Goal: Navigation & Orientation: Find specific page/section

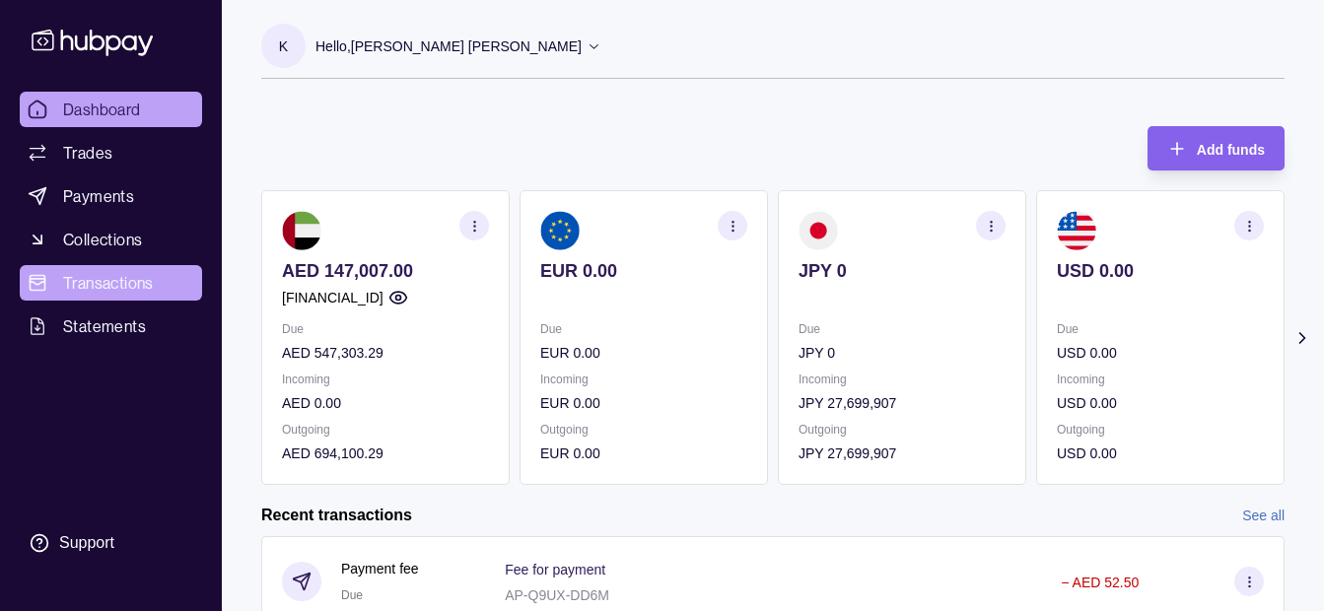
click at [106, 284] on span "Transactions" at bounding box center [108, 283] width 91 height 24
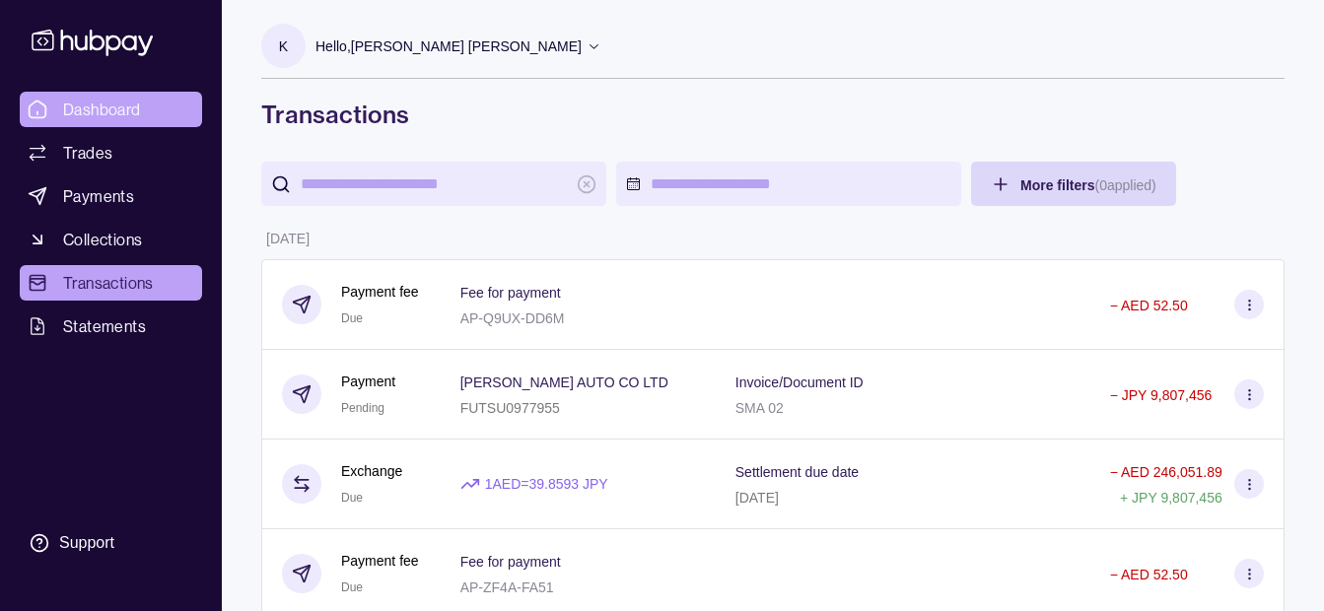
click at [111, 96] on link "Dashboard" at bounding box center [111, 109] width 182 height 35
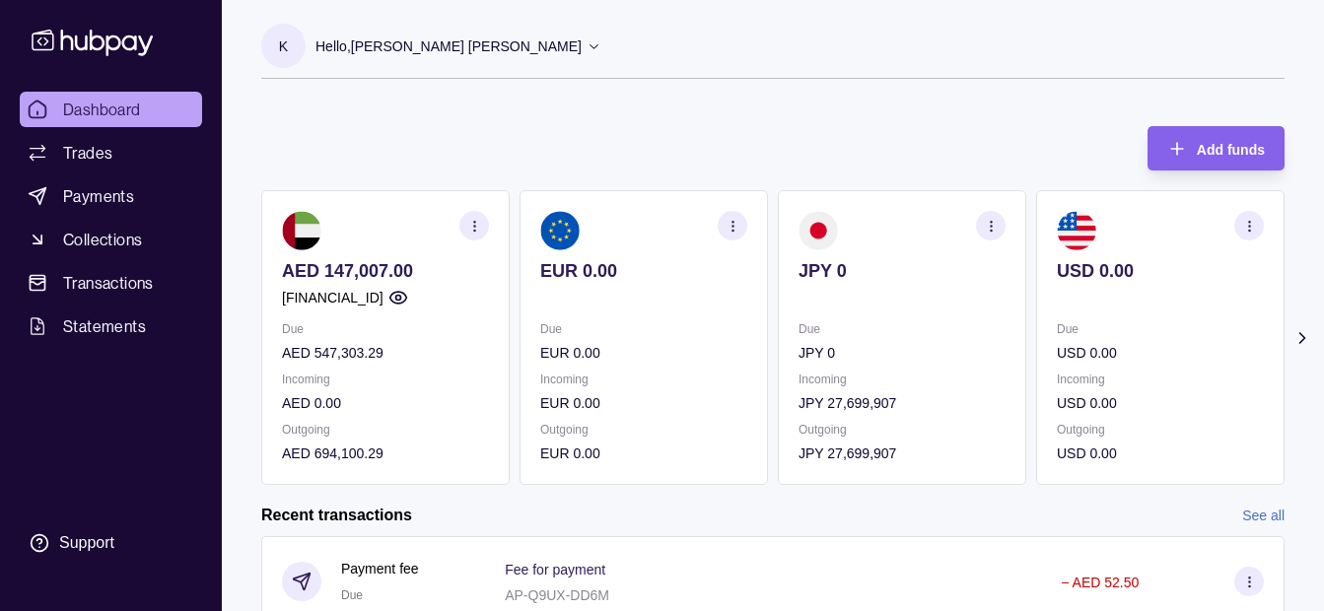
click at [444, 40] on p "Hello, [PERSON_NAME] [PERSON_NAME]" at bounding box center [448, 46] width 266 height 22
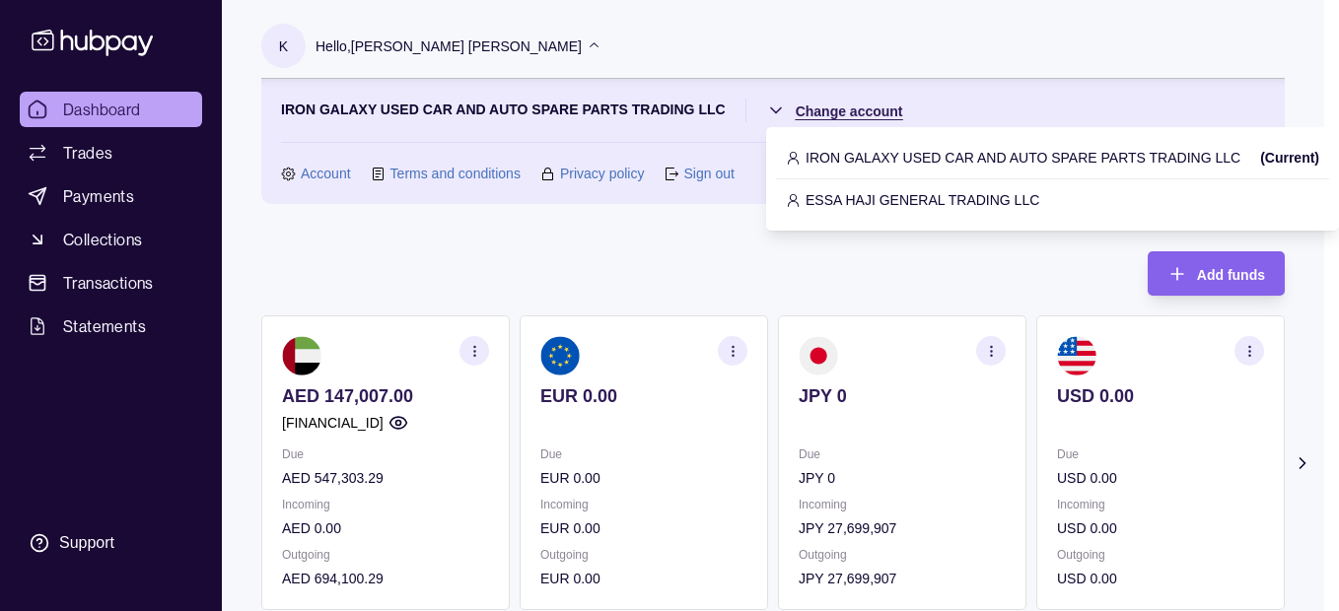
click at [811, 105] on html "Dashboard Trades Payments Collections Transactions Statements Support K Hello, …" at bounding box center [669, 587] width 1339 height 1174
click at [835, 191] on p "ESSA HAJI GENERAL TRADING LLC" at bounding box center [922, 200] width 234 height 22
